Goal: Navigation & Orientation: Find specific page/section

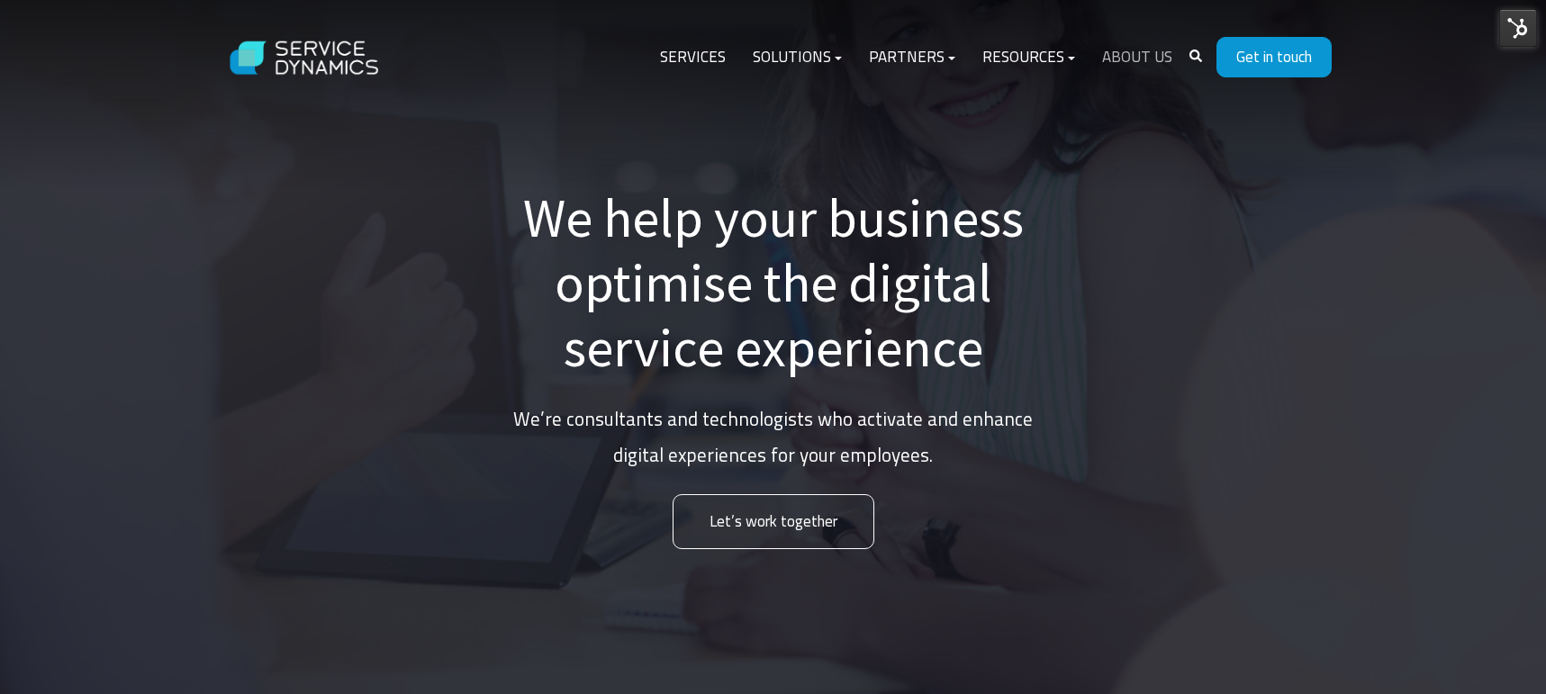
click at [1147, 59] on link "About Us" at bounding box center [1137, 57] width 97 height 43
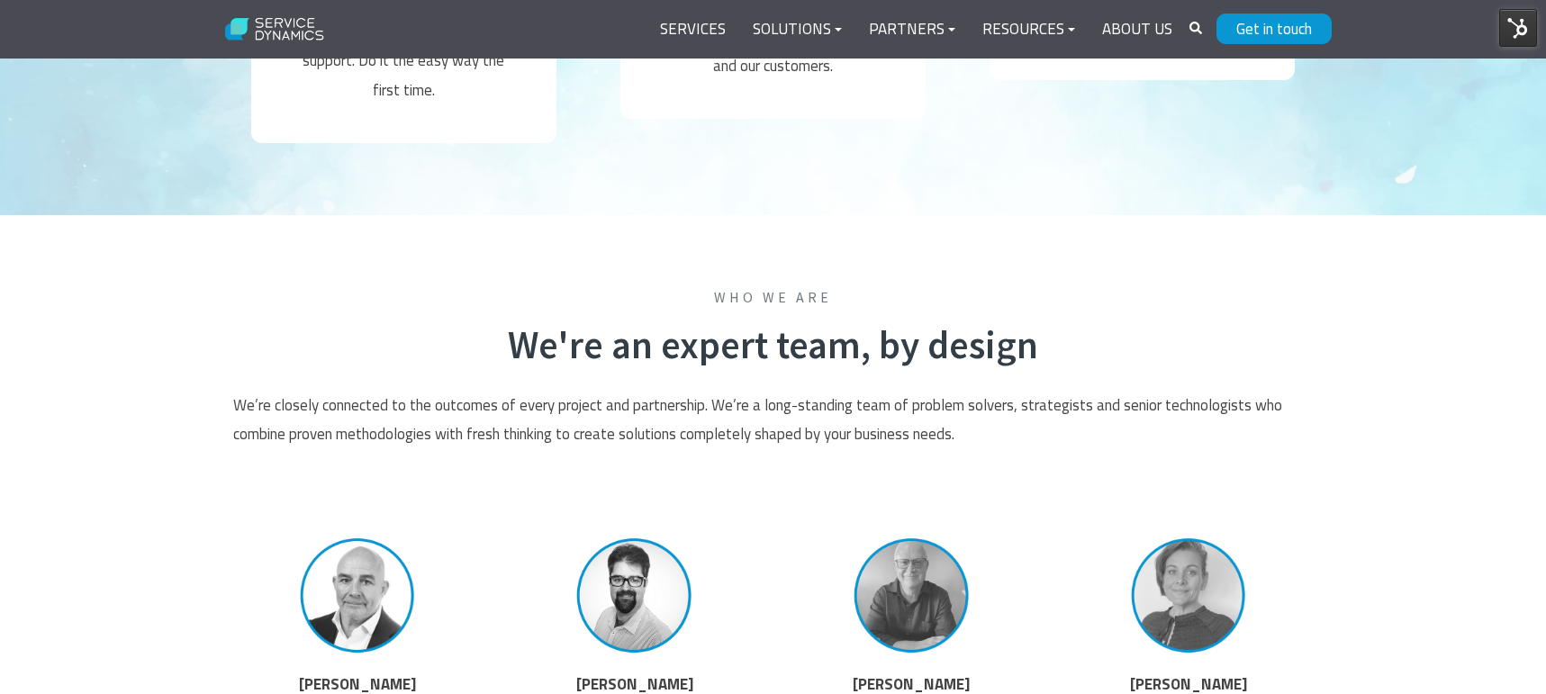
scroll to position [3309, 0]
